Goal: Information Seeking & Learning: Learn about a topic

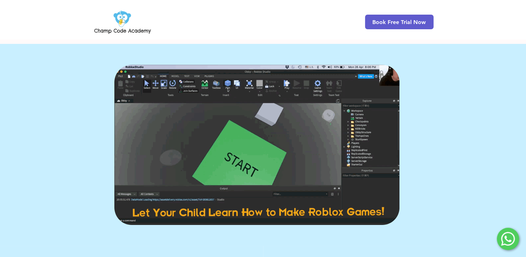
click at [118, 17] on img at bounding box center [122, 21] width 59 height 27
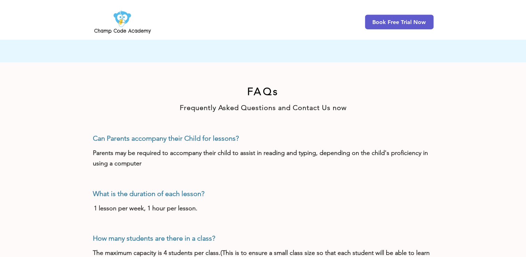
scroll to position [358, 0]
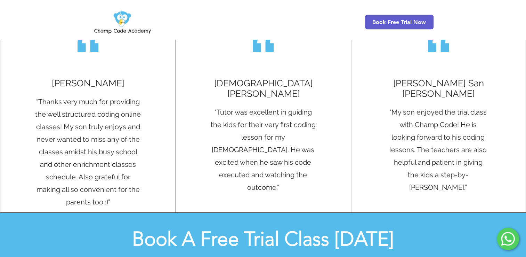
scroll to position [789, 0]
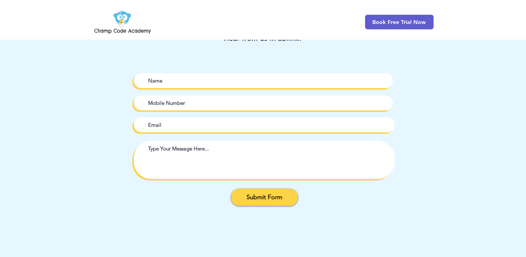
scroll to position [743, 0]
